Goal: Check status: Check status

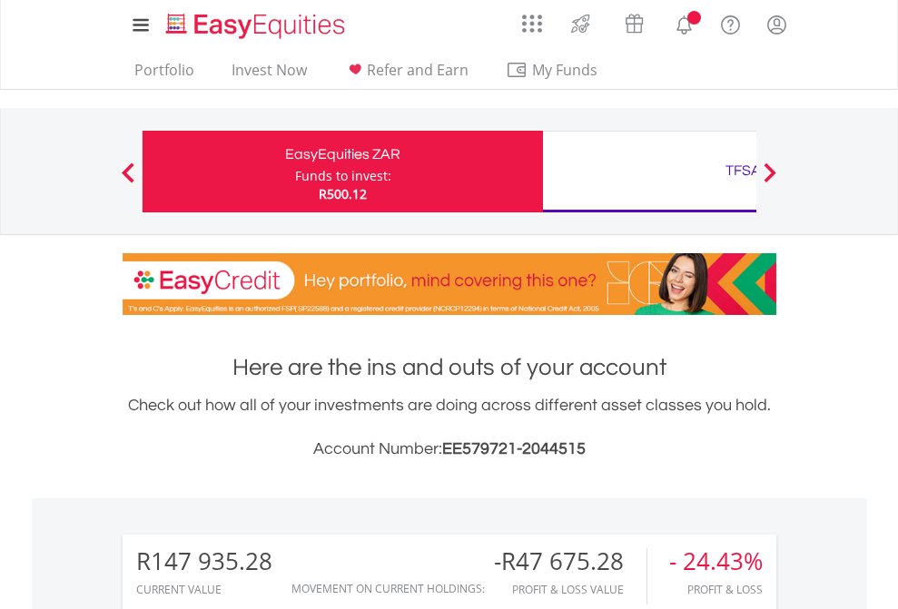
scroll to position [174, 285]
click at [295, 172] on div "Funds to invest:" at bounding box center [343, 176] width 96 height 18
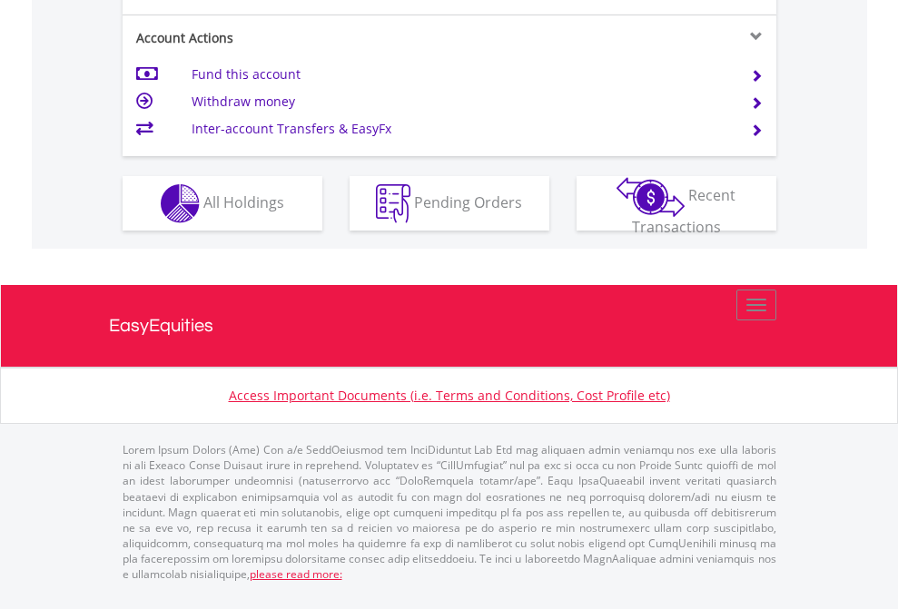
scroll to position [1705, 0]
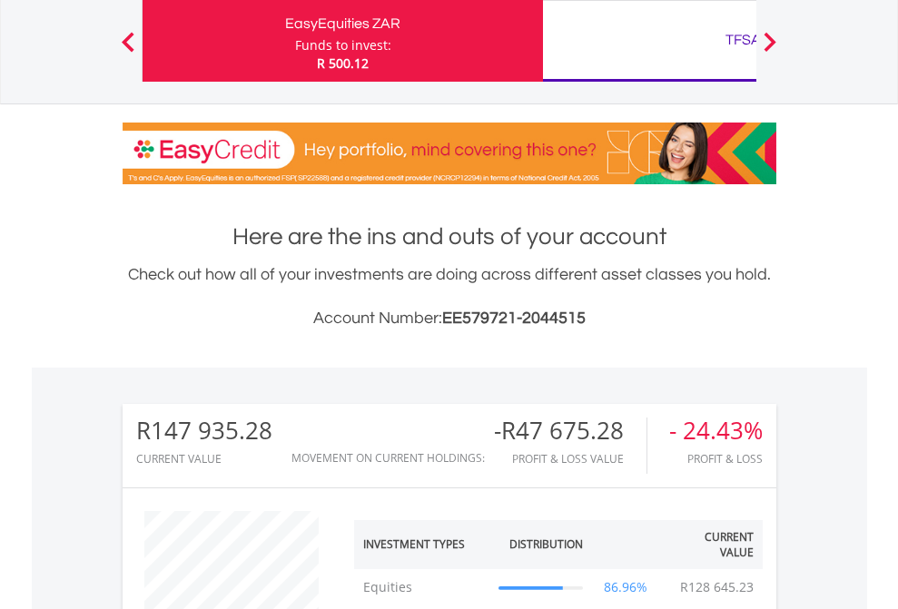
scroll to position [174, 285]
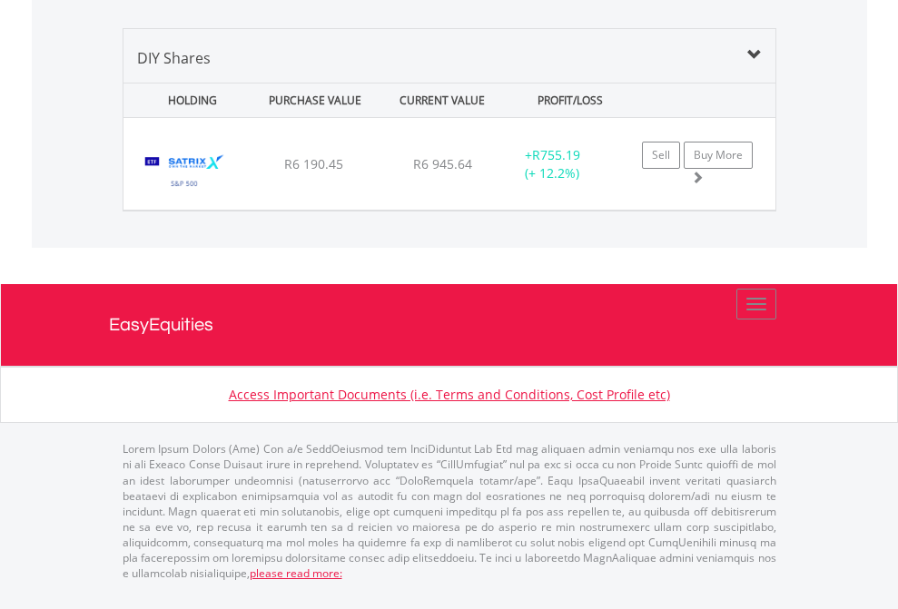
scroll to position [2021, 0]
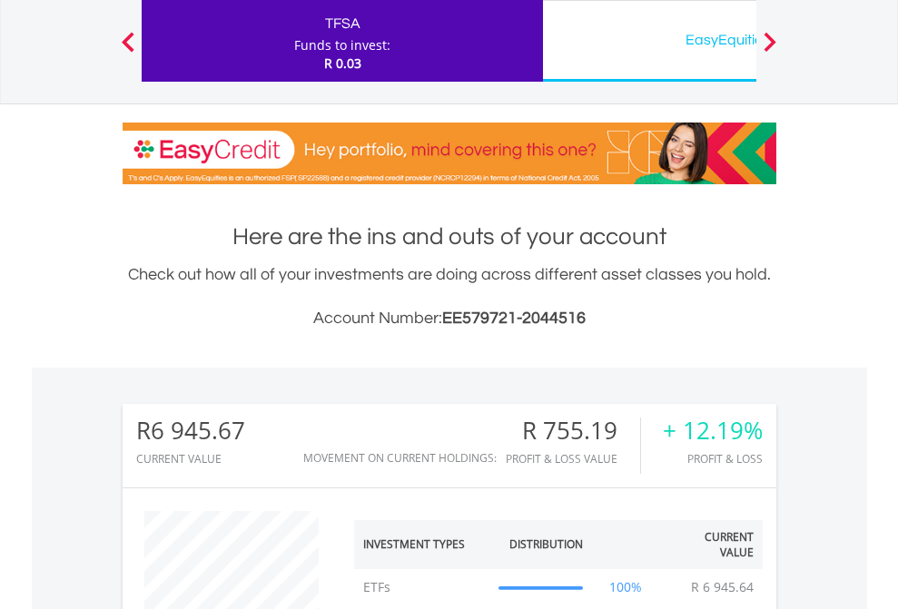
scroll to position [174, 285]
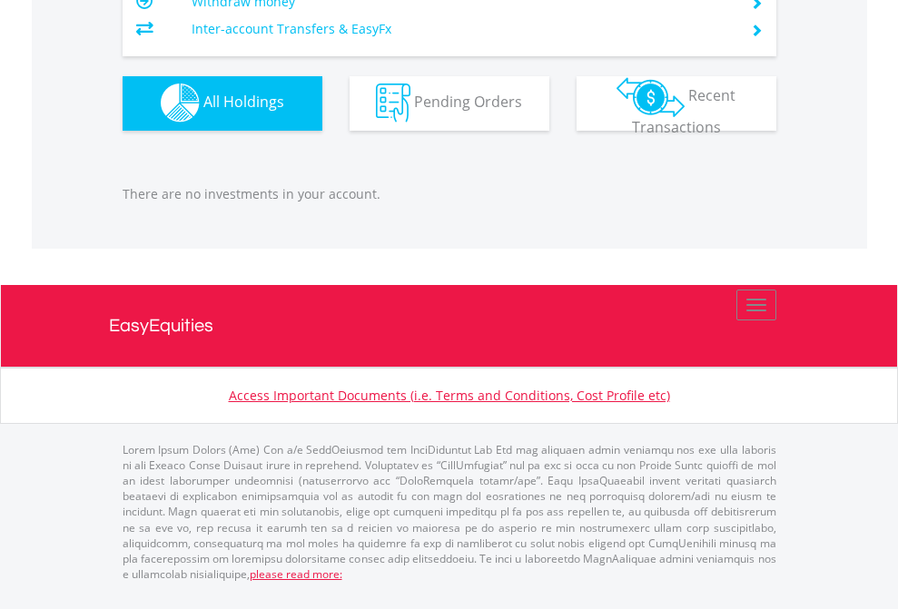
scroll to position [174, 285]
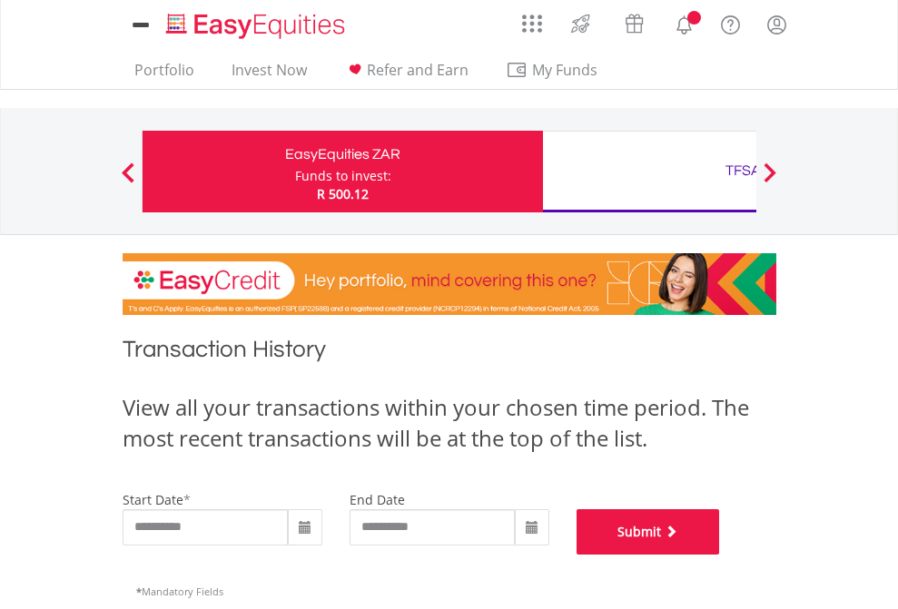
click at [720, 555] on button "Submit" at bounding box center [649, 532] width 144 height 45
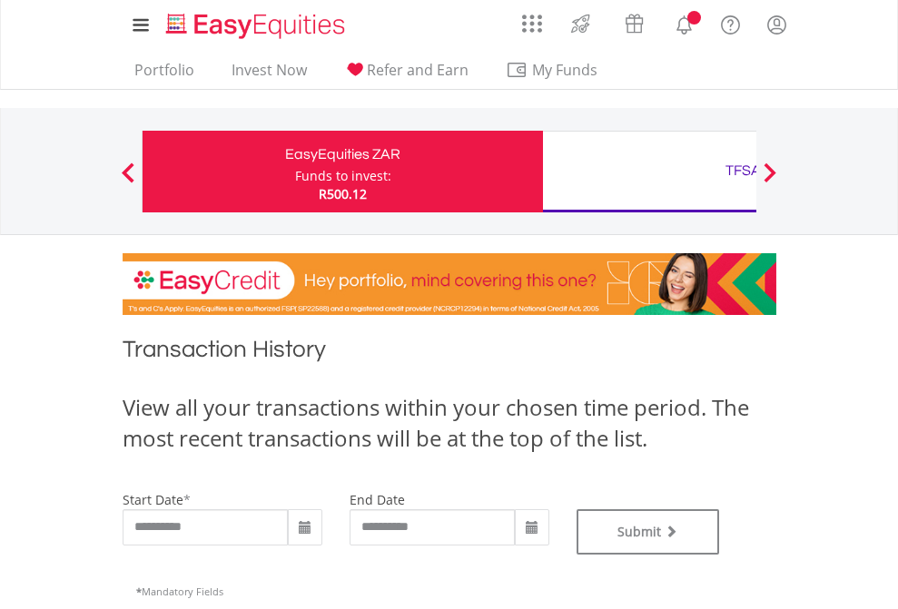
click at [649, 172] on div "TFSA" at bounding box center [743, 170] width 379 height 25
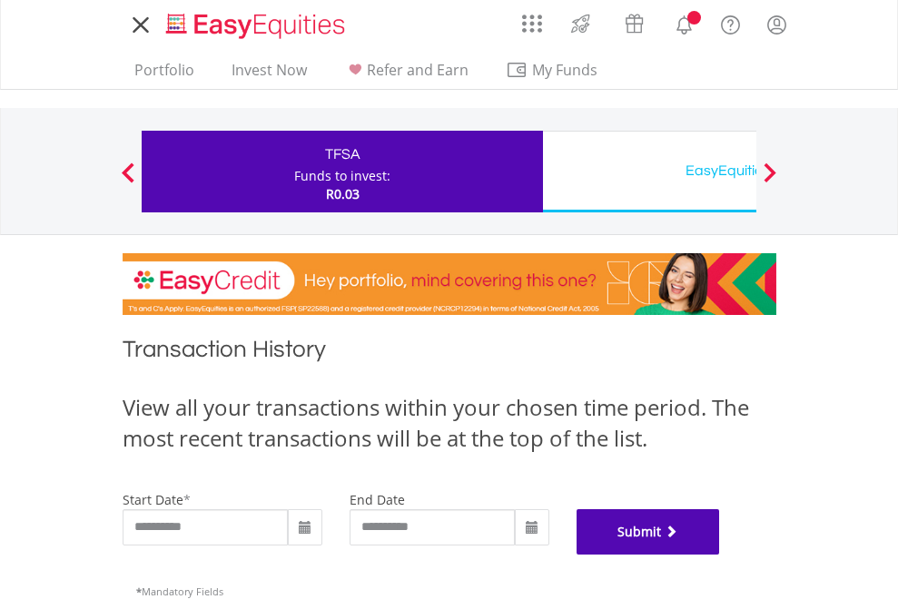
click at [720, 555] on button "Submit" at bounding box center [649, 532] width 144 height 45
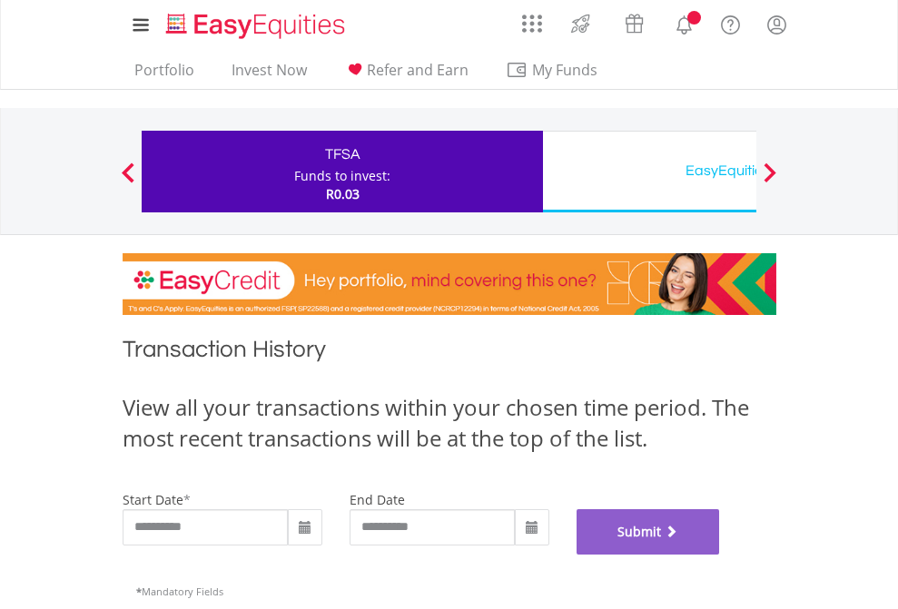
scroll to position [737, 0]
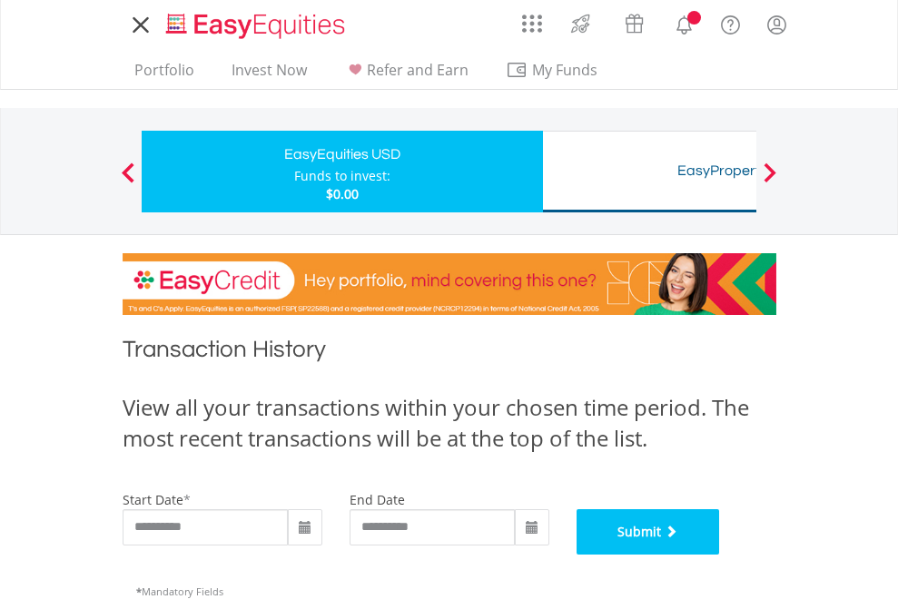
click at [720, 555] on button "Submit" at bounding box center [649, 532] width 144 height 45
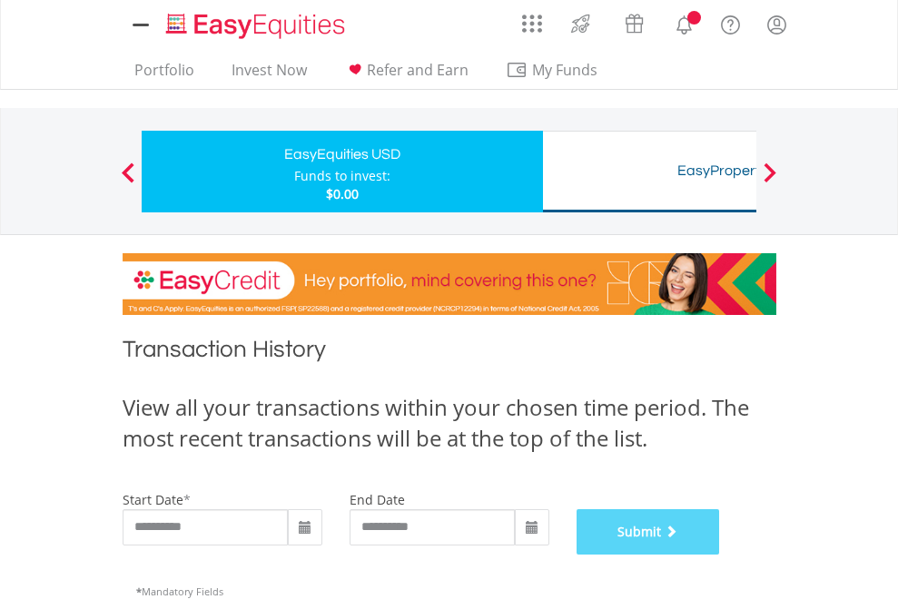
scroll to position [737, 0]
